Goal: Transaction & Acquisition: Obtain resource

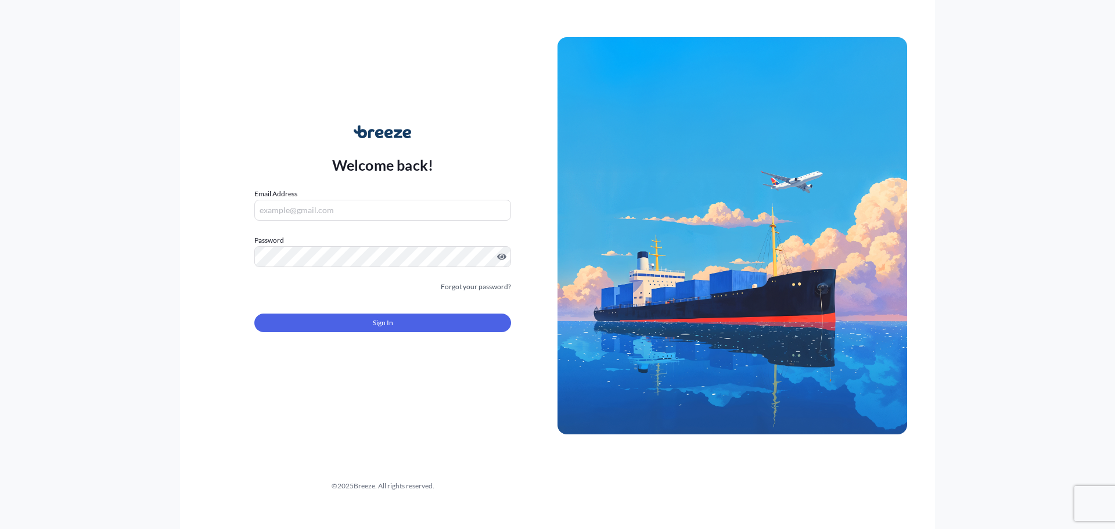
click at [335, 214] on input "Email Address" at bounding box center [382, 210] width 257 height 21
click at [337, 212] on input "Email Address" at bounding box center [382, 210] width 257 height 21
click at [337, 210] on input "Email Address" at bounding box center [382, 210] width 257 height 21
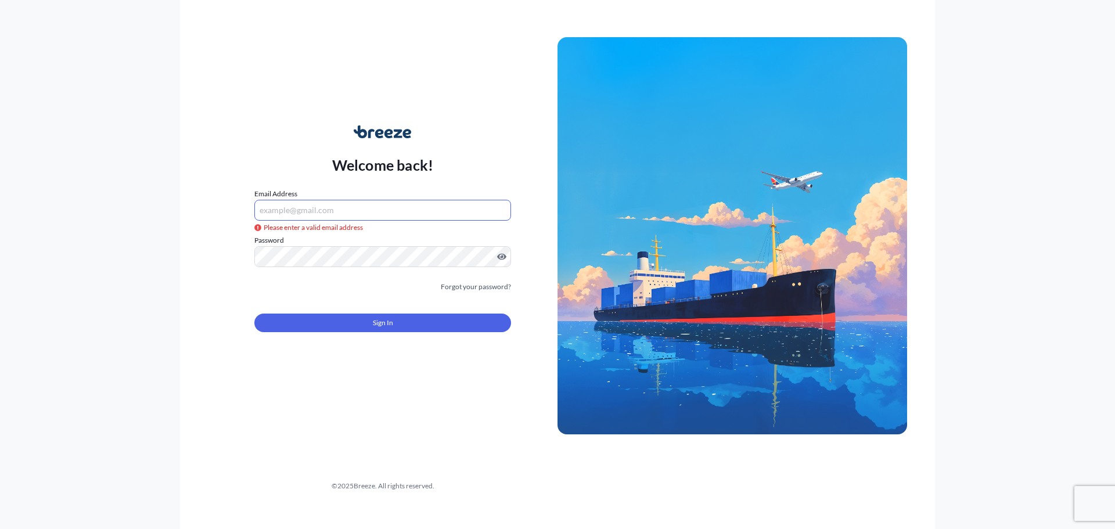
type input "[EMAIL_ADDRESS][DOMAIN_NAME]"
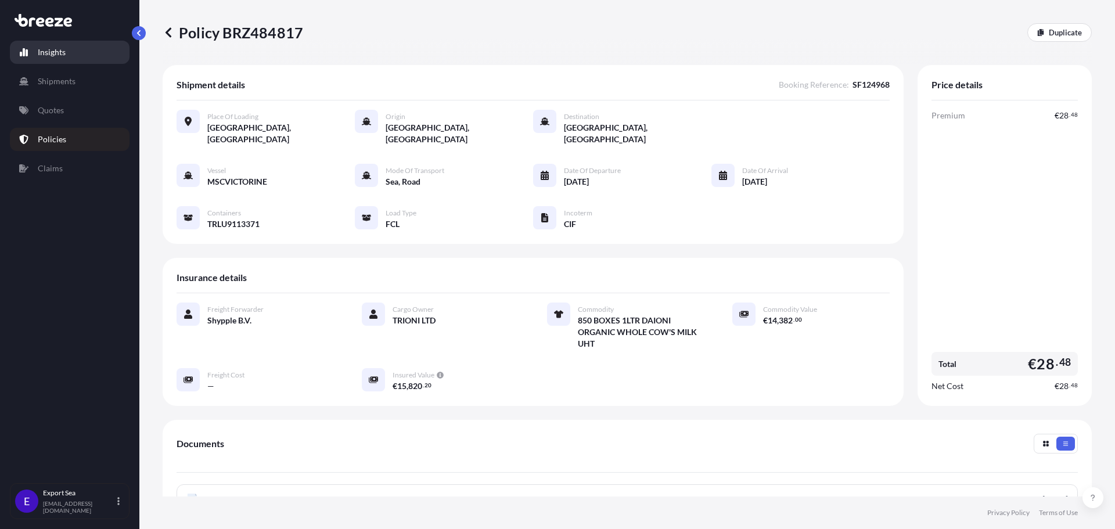
click at [64, 60] on link "Insights" at bounding box center [70, 52] width 120 height 23
select select "2025"
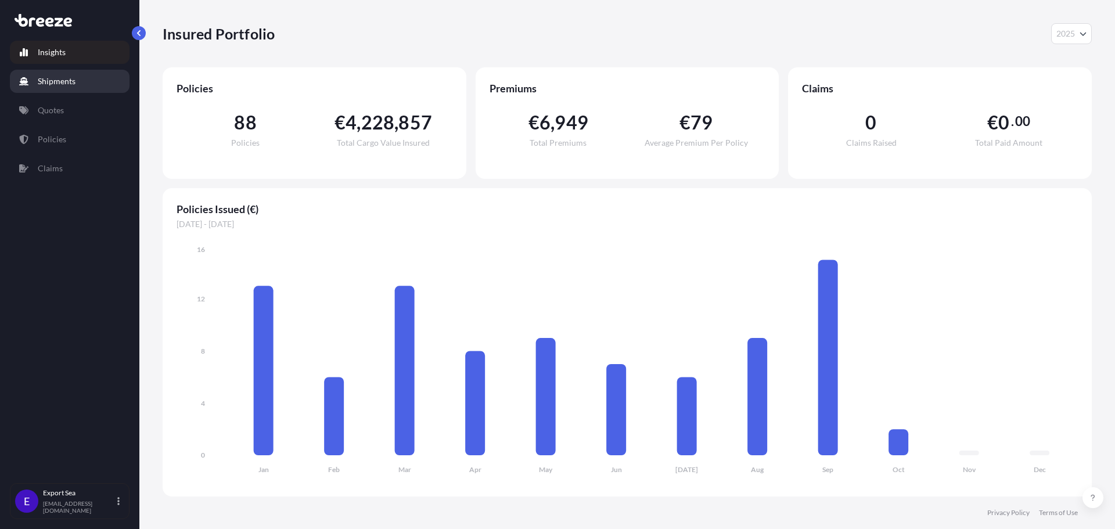
click at [89, 84] on link "Shipments" at bounding box center [70, 81] width 120 height 23
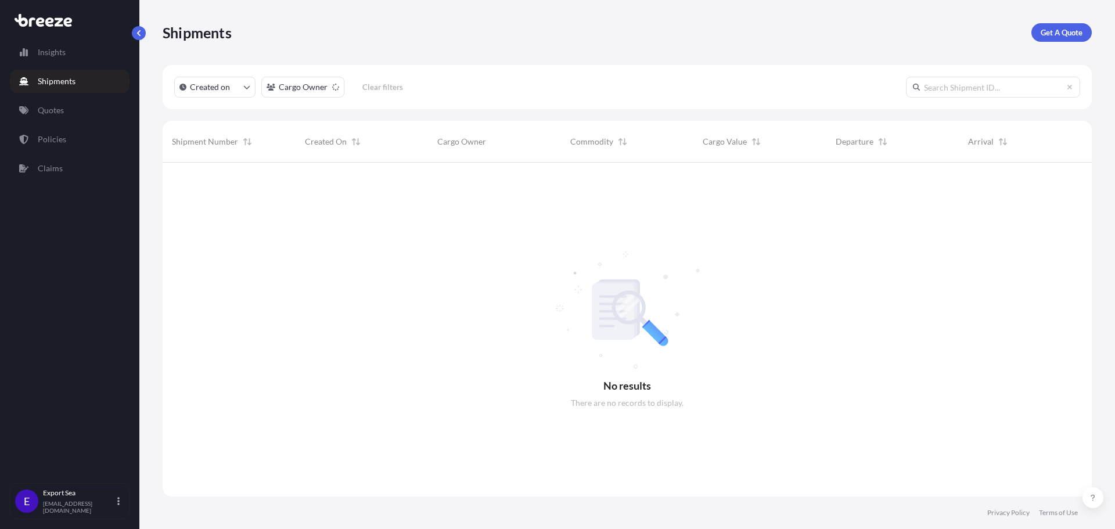
scroll to position [367, 920]
click at [1070, 32] on p "Get A Quote" at bounding box center [1061, 33] width 42 height 12
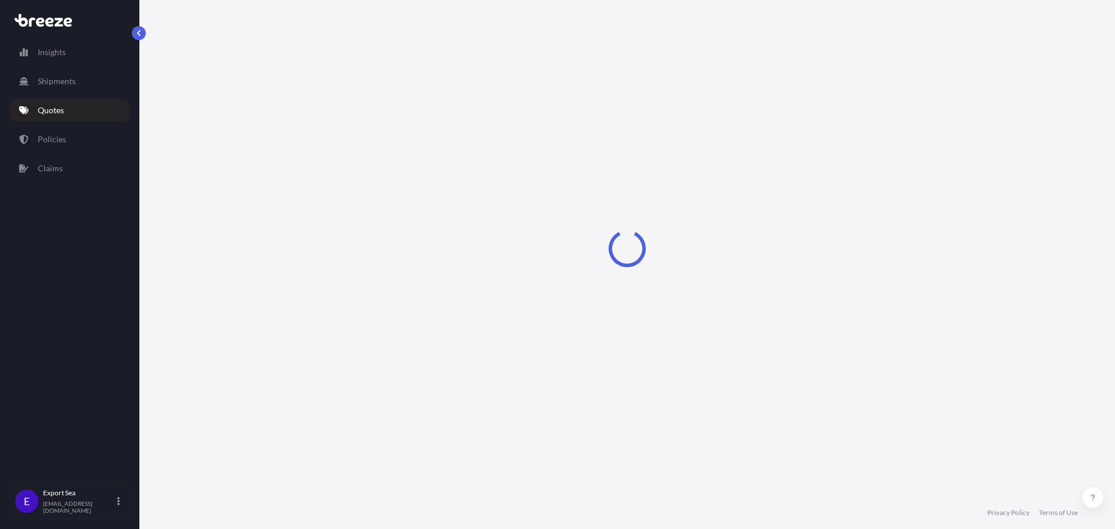
select select "Sea"
select select "1"
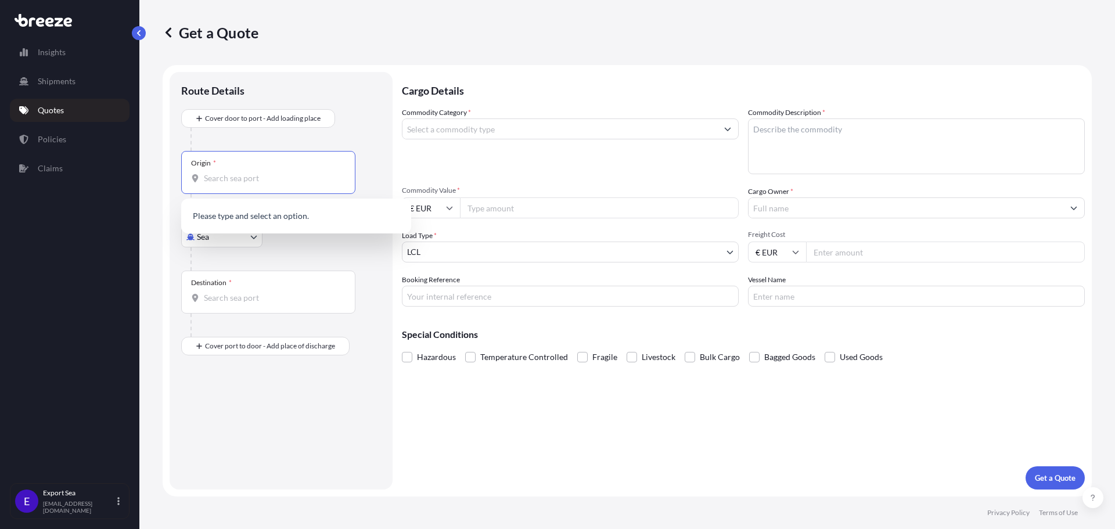
click at [212, 172] on input "Origin *" at bounding box center [272, 178] width 137 height 12
click at [258, 184] on div "Origin *" at bounding box center [268, 172] width 174 height 43
click at [258, 184] on input "Origin * Please select an origin" at bounding box center [272, 178] width 137 height 12
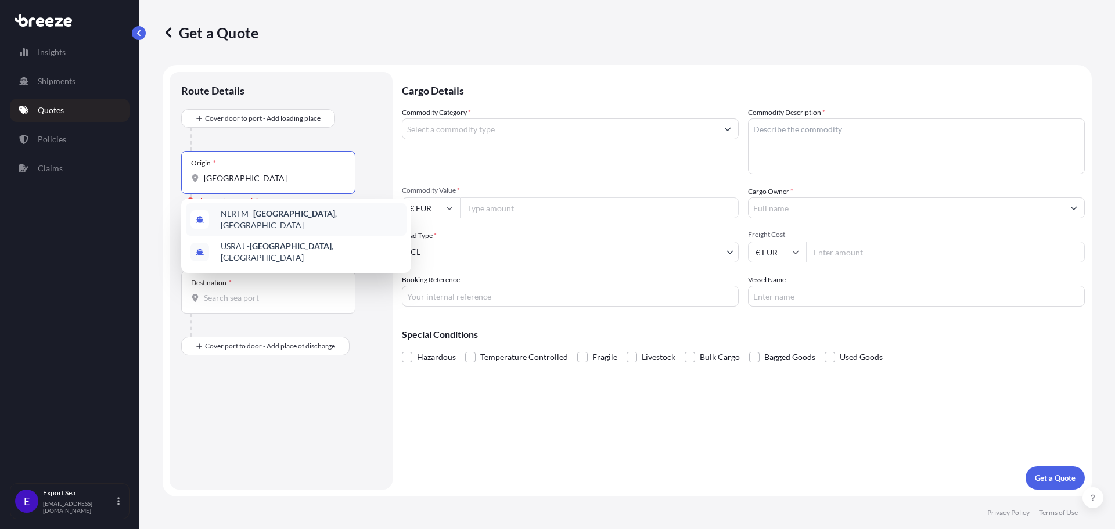
click at [249, 221] on span "NLRTM - [GEOGRAPHIC_DATA] , [GEOGRAPHIC_DATA]" at bounding box center [311, 219] width 181 height 23
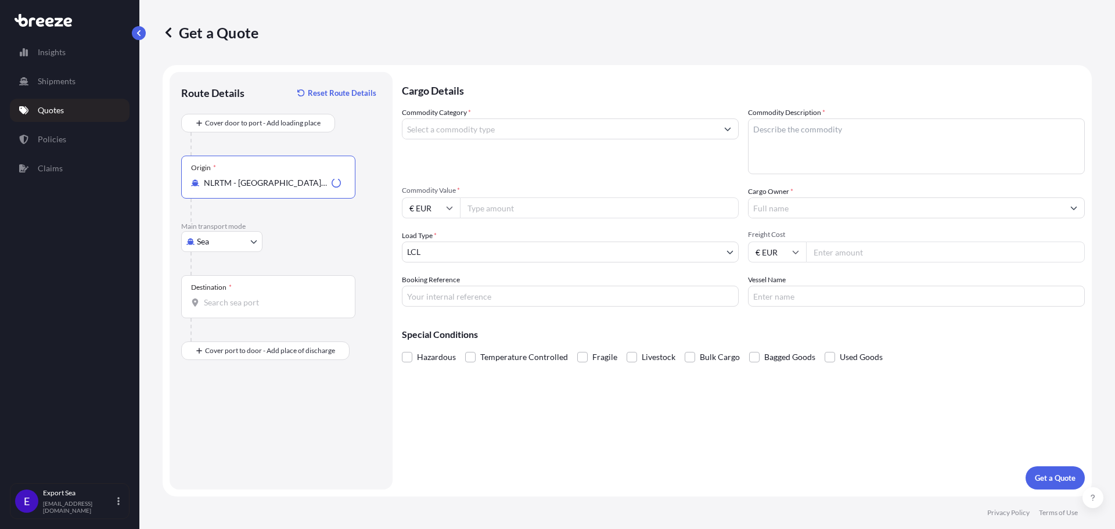
type input "NLRTM - [GEOGRAPHIC_DATA], [GEOGRAPHIC_DATA]"
click at [226, 294] on div "Destination *" at bounding box center [268, 296] width 174 height 43
click at [226, 297] on input "Destination *" at bounding box center [272, 303] width 137 height 12
type input "USCHS - [GEOGRAPHIC_DATA], [GEOGRAPHIC_DATA]"
click at [441, 430] on div "Cargo Details Commodity Category * Commodity Description * Commodity Value * € …" at bounding box center [743, 280] width 683 height 417
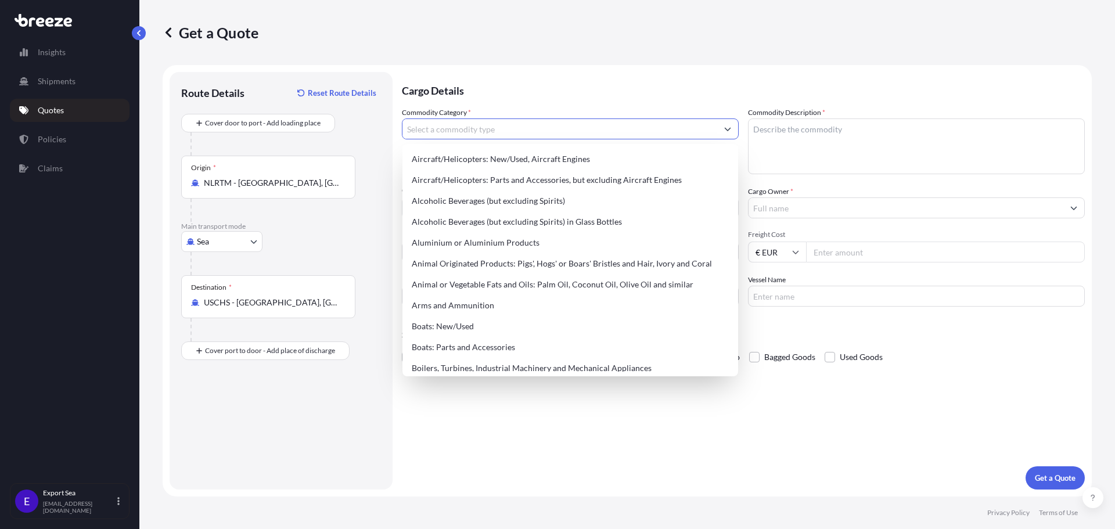
click at [459, 125] on input "Commodity Category *" at bounding box center [559, 128] width 315 height 21
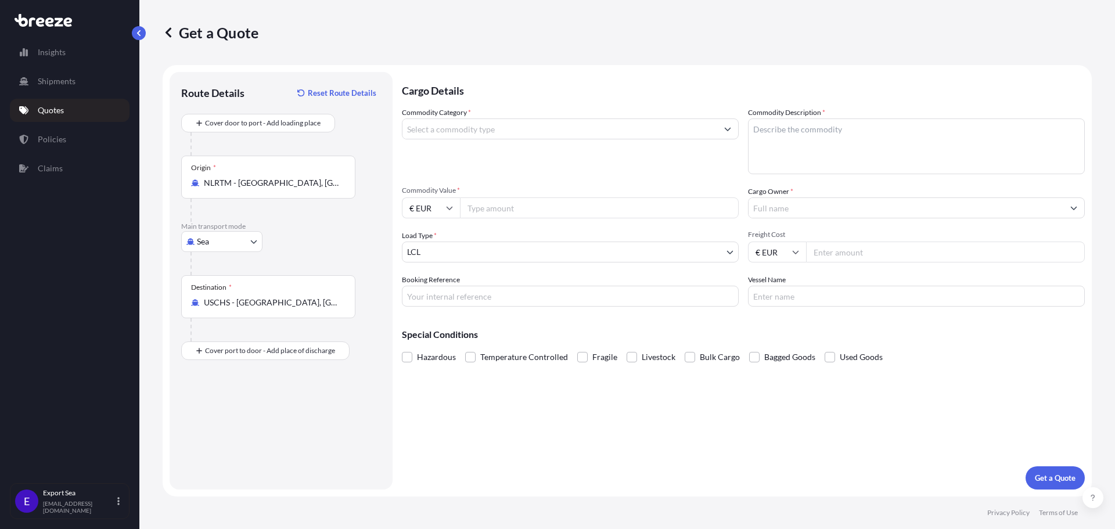
click at [394, 110] on form "Route Details Reset Route Details Cover door to port - Add loading place Place …" at bounding box center [627, 280] width 929 height 431
click at [447, 124] on input "Commodity Category *" at bounding box center [559, 128] width 315 height 21
type input "sealants"
click at [524, 149] on div "Commodity Category * sealants" at bounding box center [570, 140] width 337 height 67
click at [799, 137] on textarea "Commodity Description *" at bounding box center [916, 146] width 337 height 56
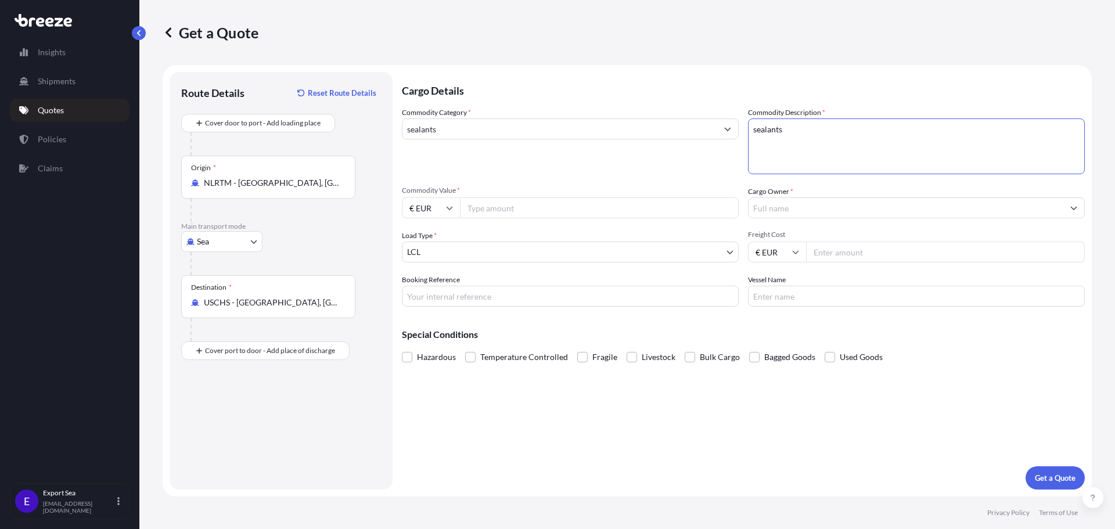
type textarea "sealants"
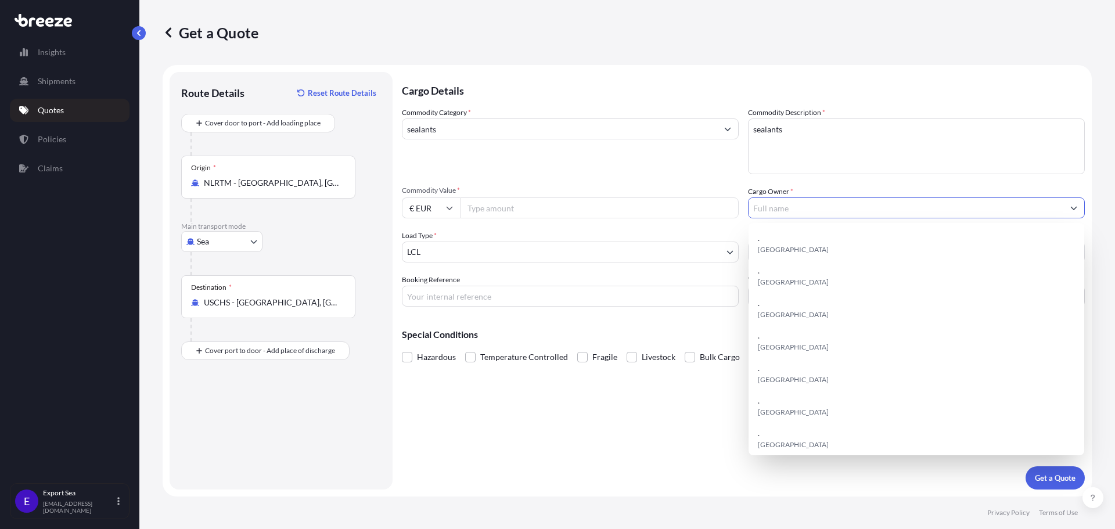
click at [813, 212] on input "Cargo Owner *" at bounding box center [905, 207] width 315 height 21
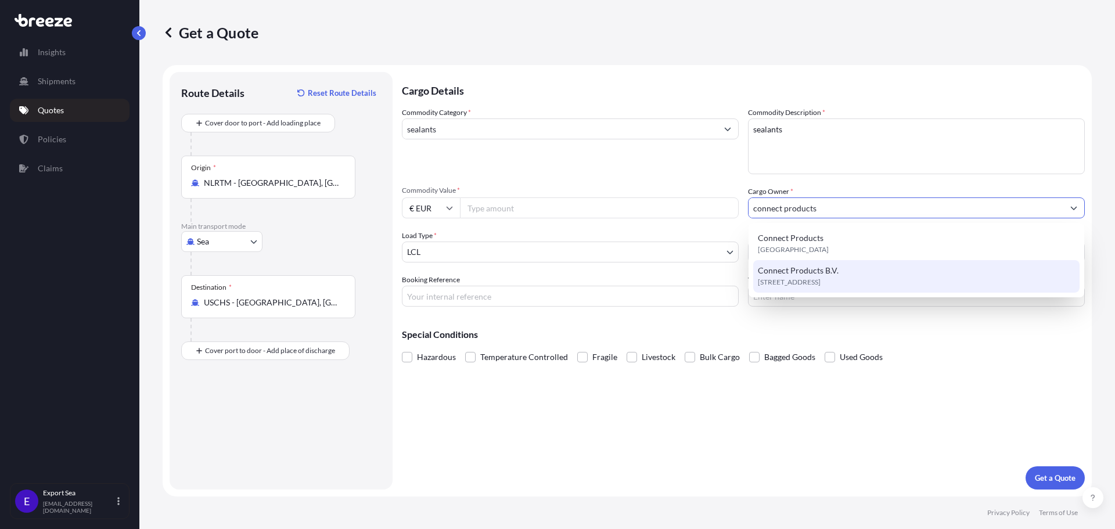
click at [819, 276] on span "Connect Products B.V." at bounding box center [798, 271] width 81 height 12
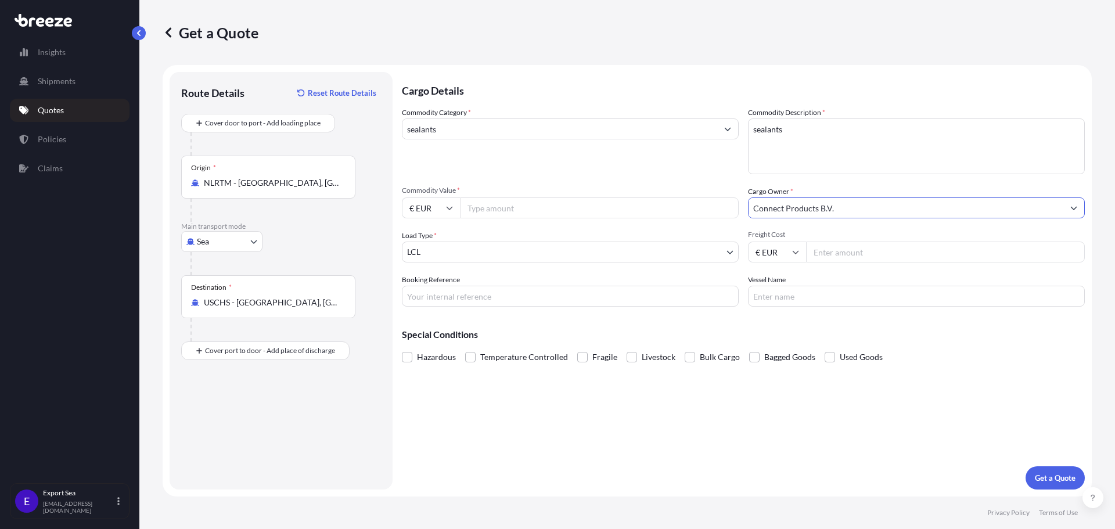
type input "Connect Products B.V."
click at [524, 210] on input "Commodity Value *" at bounding box center [599, 207] width 279 height 21
click at [487, 206] on input "Commodity Value *" at bounding box center [599, 207] width 279 height 21
paste input "32"
type input "3"
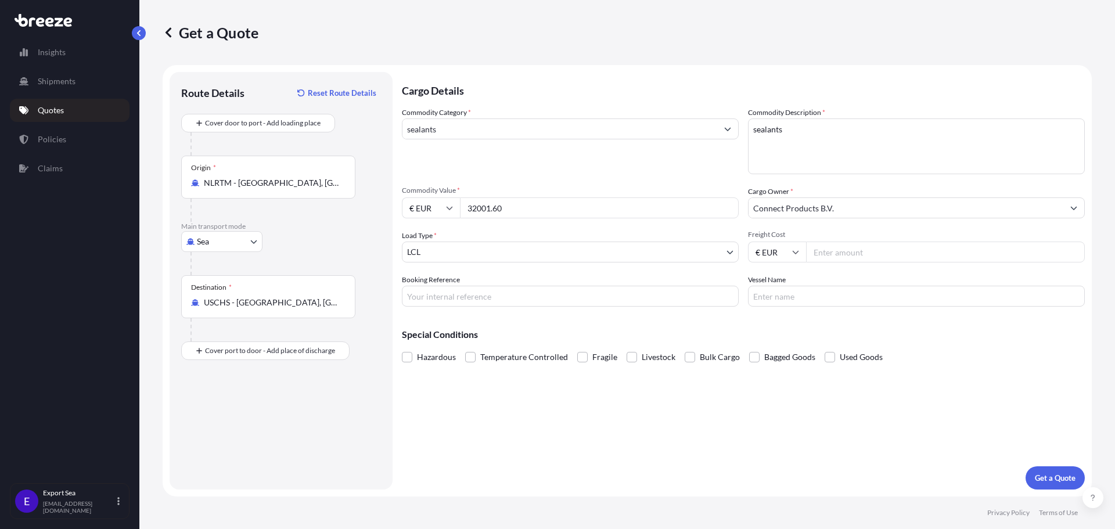
type input "32001.60"
click at [868, 249] on input "Freight Cost" at bounding box center [945, 252] width 279 height 21
click at [866, 247] on input "Freight Cost" at bounding box center [945, 252] width 279 height 21
paste input "1.2"
type input "1"
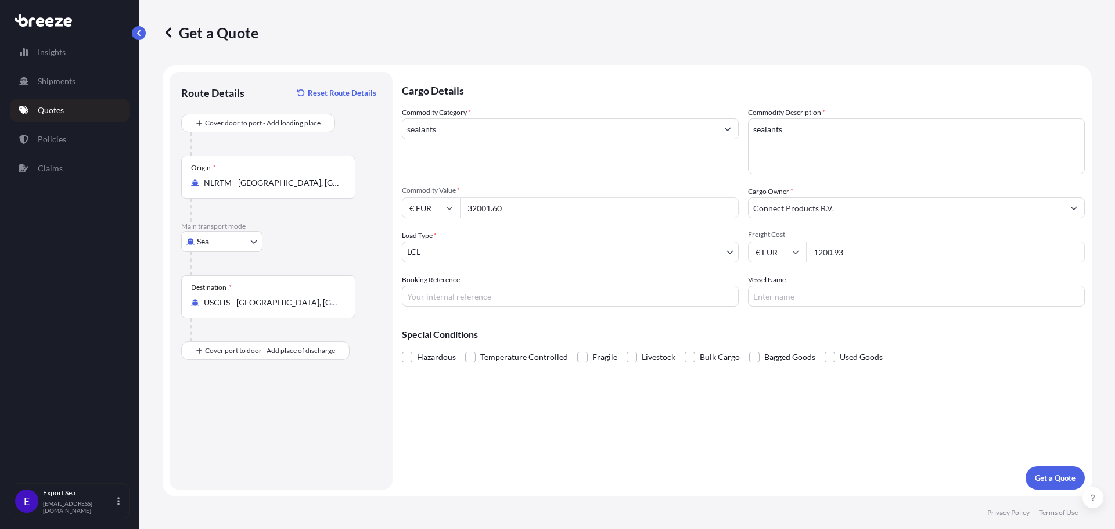
type input "1200.93"
click at [530, 305] on input "Booking Reference" at bounding box center [570, 296] width 337 height 21
click at [521, 296] on input "Booking Reference" at bounding box center [570, 296] width 337 height 21
paste input "SF148288"
type input "SF148288"
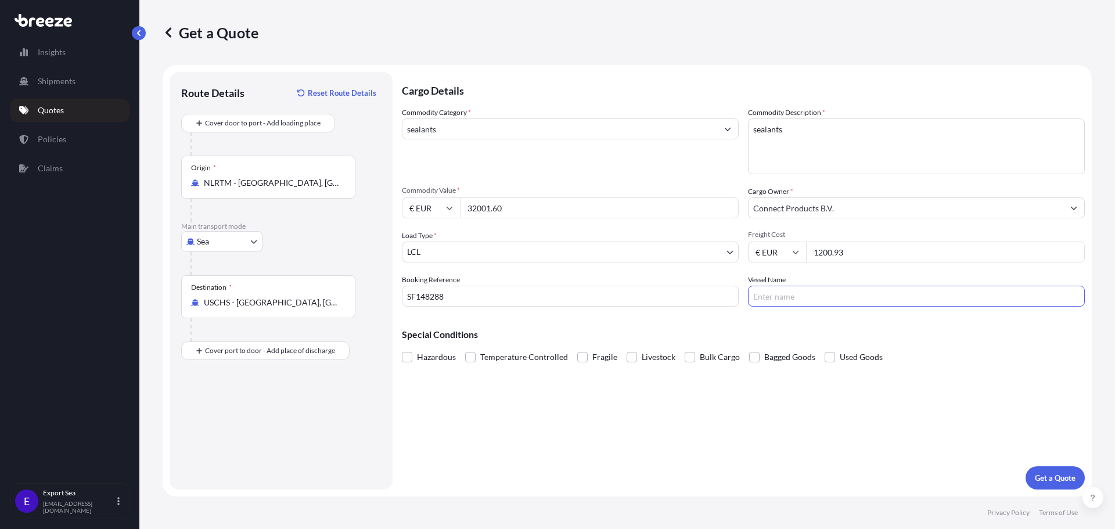
click at [797, 302] on input "Vessel Name" at bounding box center [916, 296] width 337 height 21
click at [831, 299] on input "Vessel Name" at bounding box center [916, 296] width 337 height 21
type input "cma cgm fidelio"
click at [819, 387] on div "Cargo Details Commodity Category * sealants Commodity Description * sealants Co…" at bounding box center [743, 280] width 683 height 417
click at [1053, 477] on p "Get a Quote" at bounding box center [1055, 478] width 41 height 12
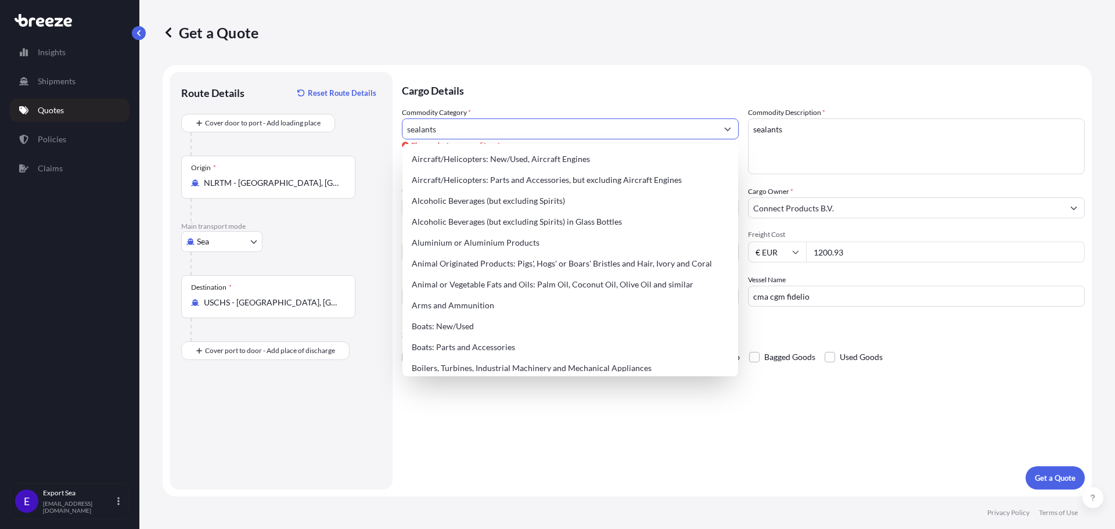
drag, startPoint x: 456, startPoint y: 125, endPoint x: 427, endPoint y: 128, distance: 29.2
click at [429, 128] on input "sealants" at bounding box center [559, 128] width 315 height 21
click at [463, 132] on input "sealants" at bounding box center [559, 128] width 315 height 21
drag, startPoint x: 463, startPoint y: 132, endPoint x: 376, endPoint y: 127, distance: 86.7
click at [377, 127] on form "Route Details Reset Route Details Cover door to port - Add loading place Place …" at bounding box center [627, 280] width 929 height 431
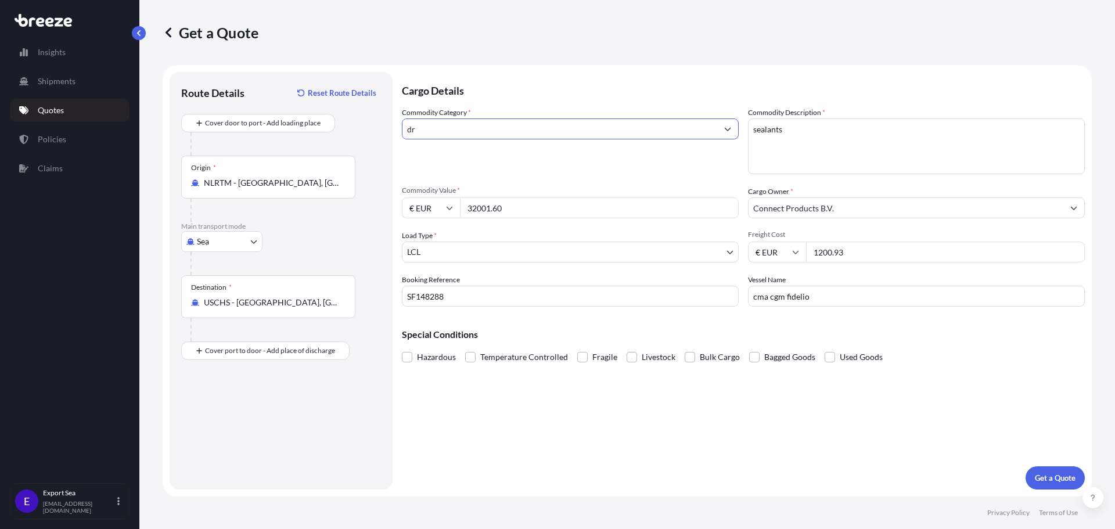
type input "d"
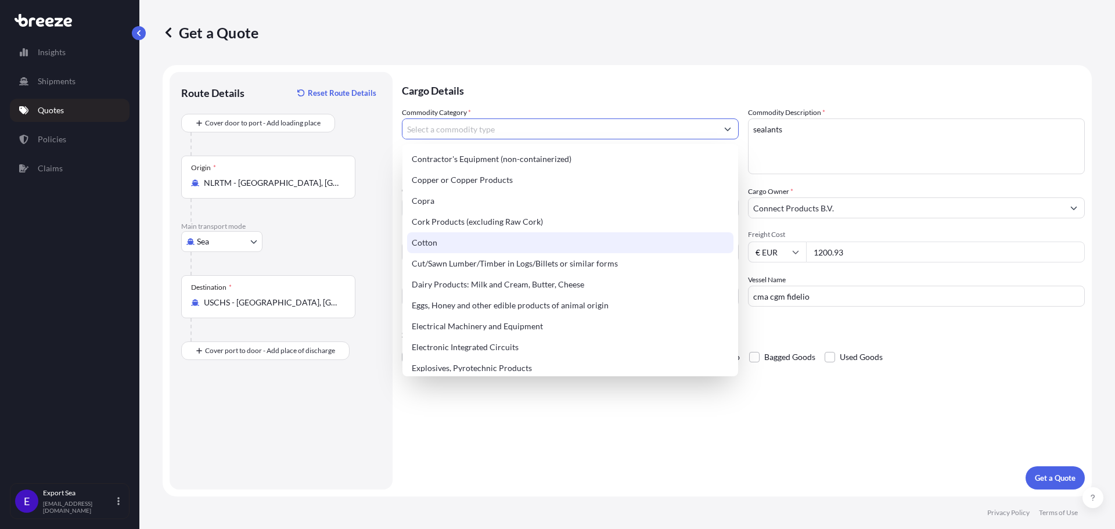
scroll to position [581, 0]
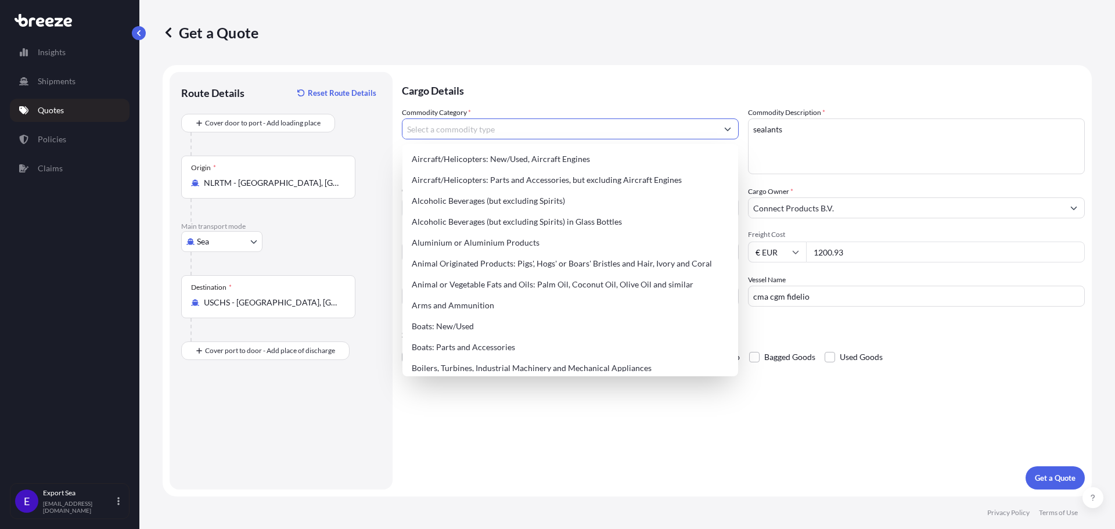
click at [458, 124] on input "Commodity Category *" at bounding box center [559, 128] width 315 height 21
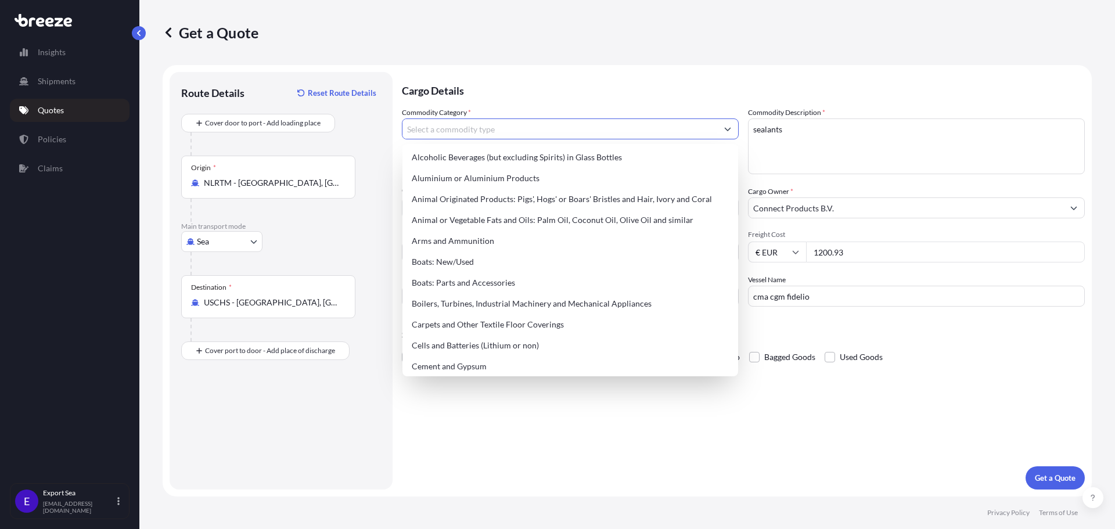
scroll to position [0, 0]
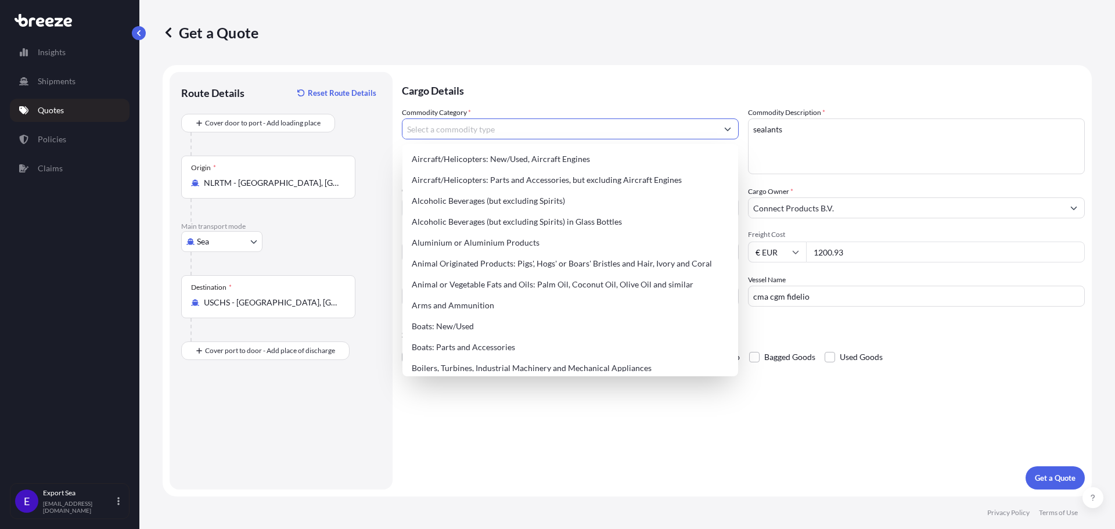
click at [513, 91] on p "Cargo Details" at bounding box center [743, 89] width 683 height 35
